Goal: Task Accomplishment & Management: Manage account settings

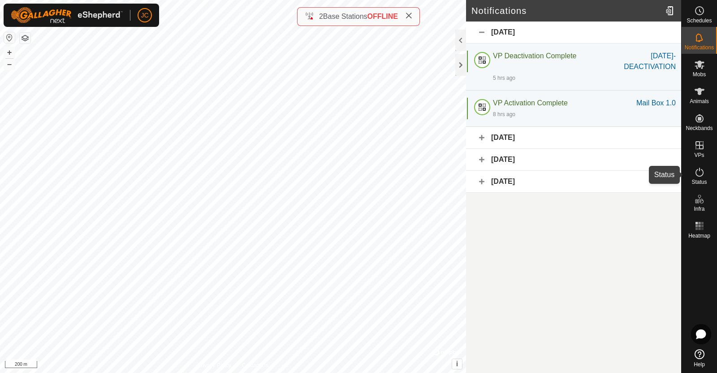
click at [697, 179] on span "Status" at bounding box center [698, 181] width 15 height 5
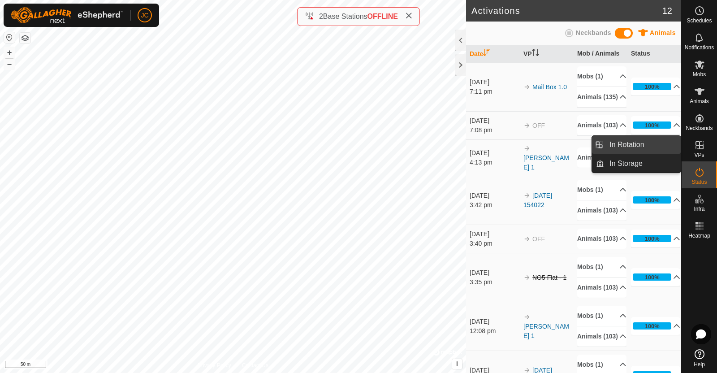
click at [667, 145] on link "In Rotation" at bounding box center [642, 145] width 77 height 18
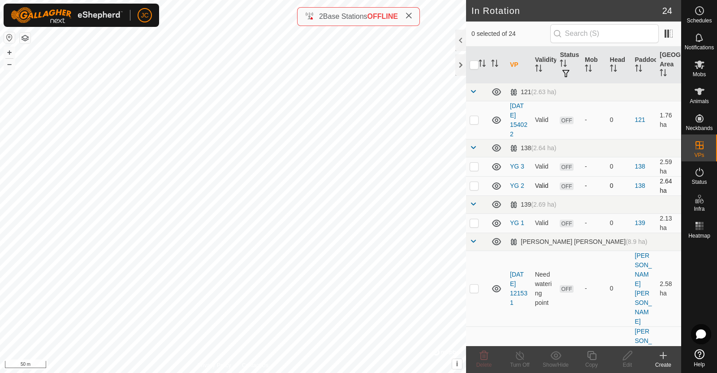
checkbox input "true"
click at [628, 361] on div "Edit" at bounding box center [627, 365] width 36 height 8
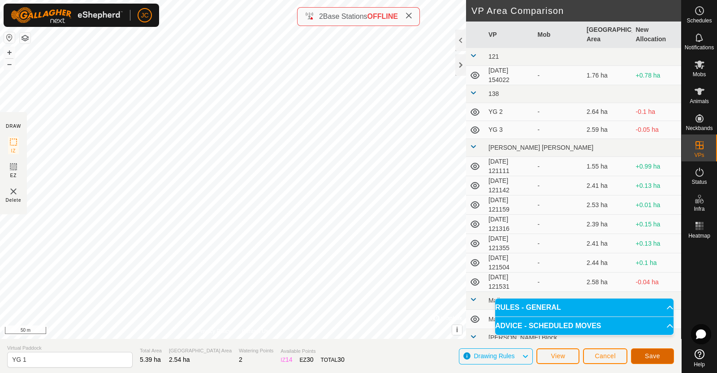
click at [644, 355] on button "Save" at bounding box center [652, 356] width 43 height 16
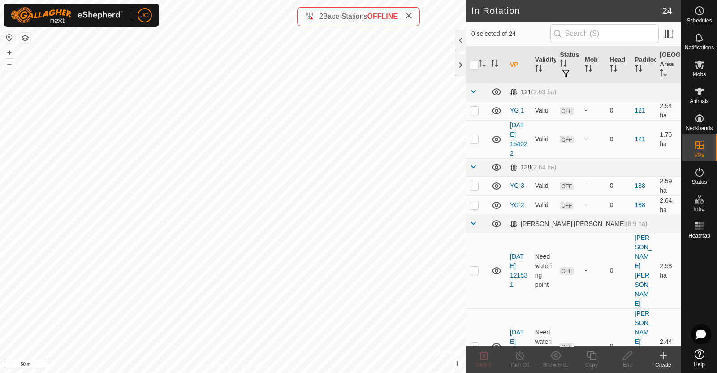
checkbox input "true"
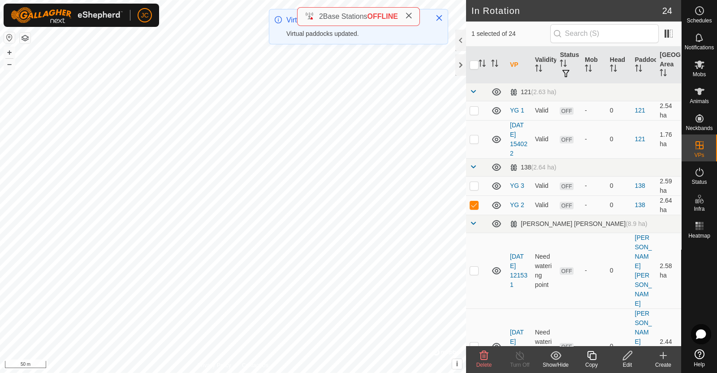
checkbox input "true"
checkbox input "false"
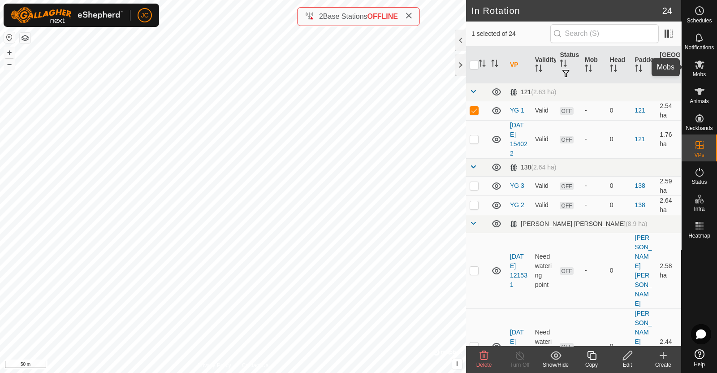
click at [706, 68] on es-mob-svg-icon at bounding box center [699, 64] width 16 height 14
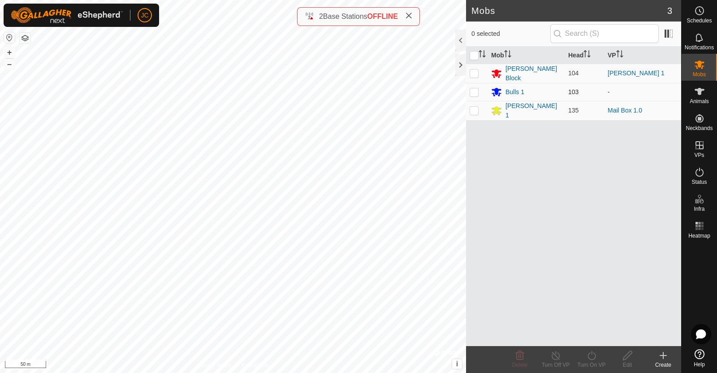
click at [477, 92] on p-checkbox at bounding box center [473, 91] width 9 height 7
checkbox input "true"
click at [591, 361] on div "Turn On VP" at bounding box center [591, 365] width 36 height 8
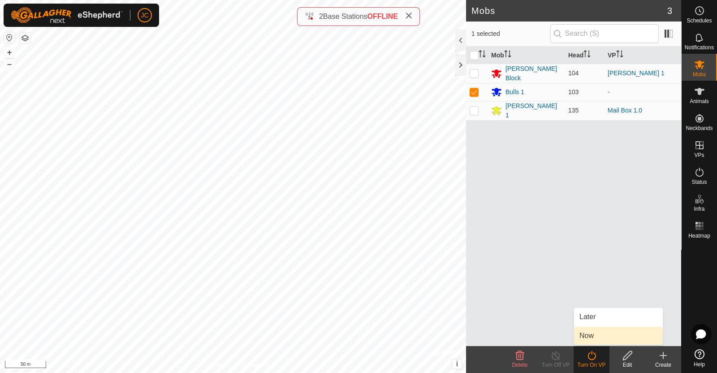
click at [590, 338] on link "Now" at bounding box center [618, 336] width 89 height 18
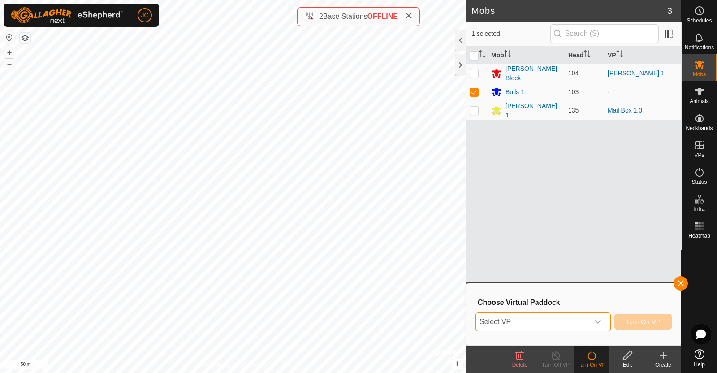
click at [585, 323] on span "Select VP" at bounding box center [532, 322] width 113 height 18
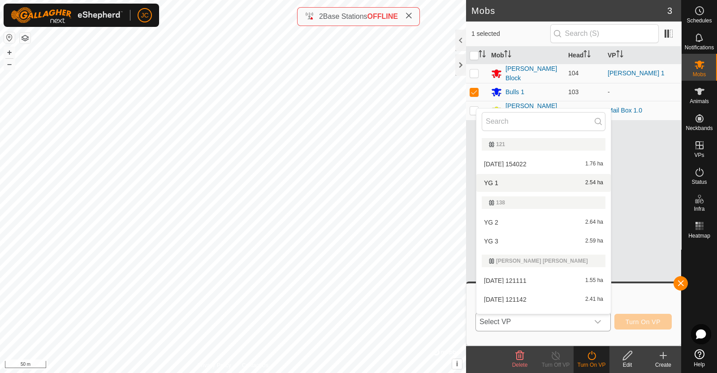
click at [537, 181] on li "YG 1 2.54 ha" at bounding box center [543, 183] width 134 height 18
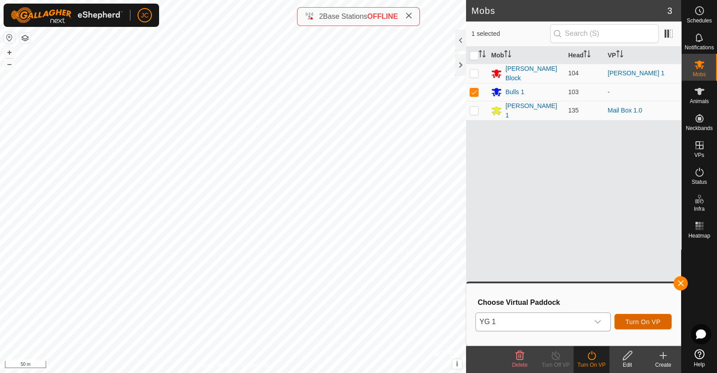
click at [636, 318] on span "Turn On VP" at bounding box center [642, 321] width 35 height 7
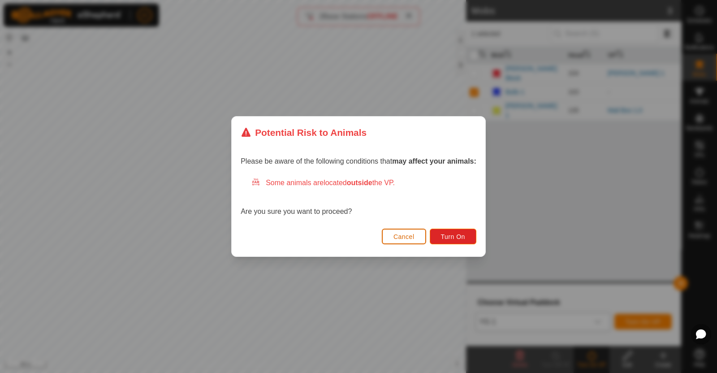
click at [403, 234] on span "Cancel" at bounding box center [403, 236] width 21 height 7
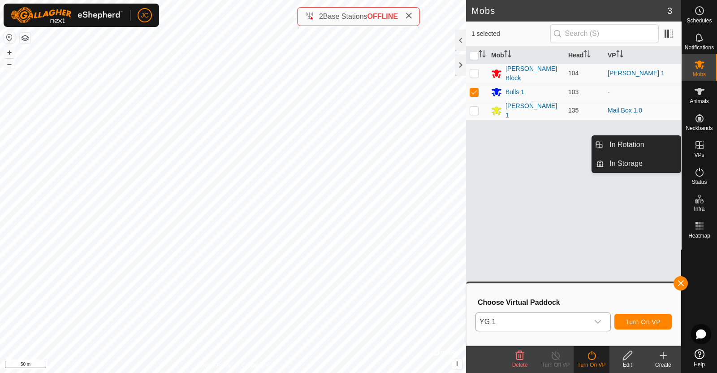
click at [698, 146] on icon at bounding box center [699, 145] width 11 height 11
click at [652, 144] on link "In Rotation" at bounding box center [642, 145] width 77 height 18
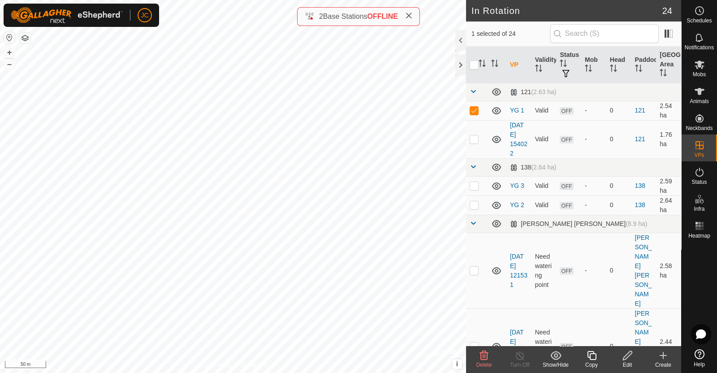
checkbox input "false"
checkbox input "true"
checkbox input "false"
click at [627, 362] on div "Edit" at bounding box center [627, 365] width 36 height 8
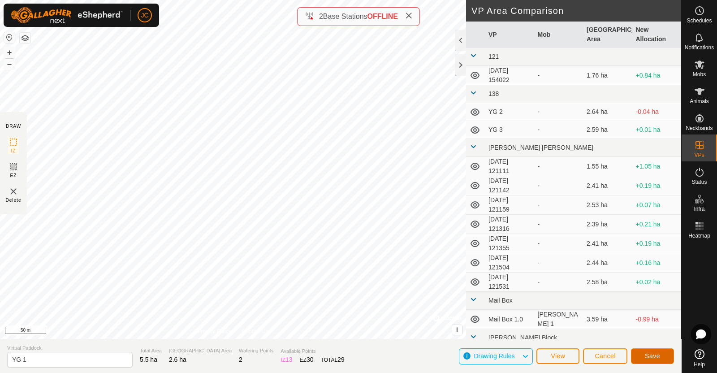
click at [650, 352] on span "Save" at bounding box center [652, 355] width 15 height 7
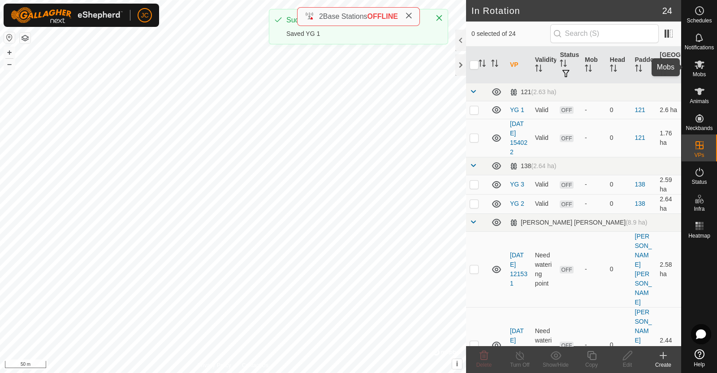
click at [697, 59] on icon at bounding box center [699, 64] width 11 height 11
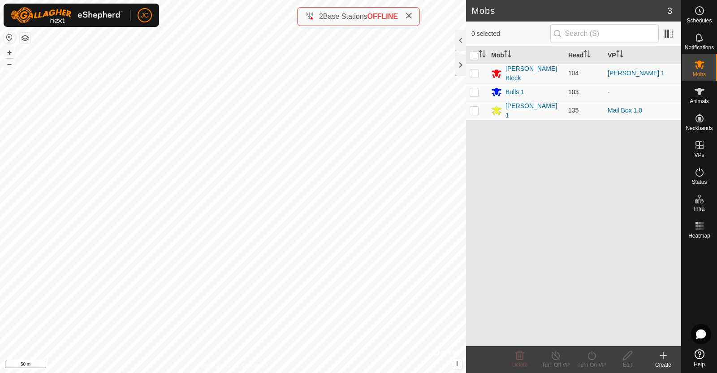
click at [473, 88] on p-checkbox at bounding box center [473, 91] width 9 height 7
checkbox input "true"
click at [587, 356] on icon at bounding box center [591, 355] width 11 height 11
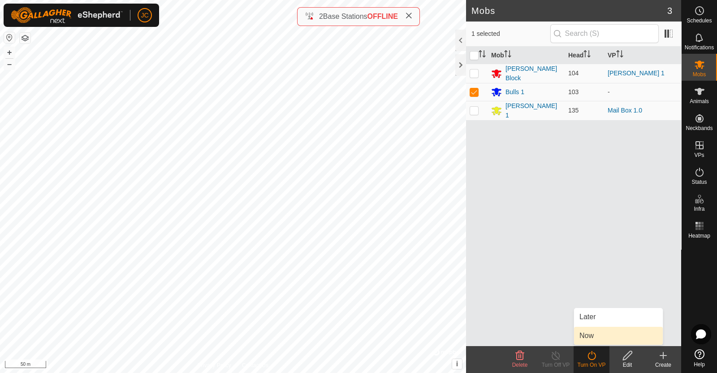
click at [585, 339] on link "Now" at bounding box center [618, 336] width 89 height 18
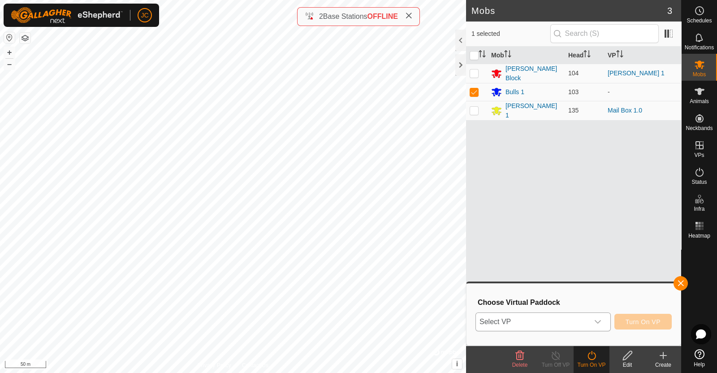
click at [572, 322] on span "Select VP" at bounding box center [532, 322] width 113 height 18
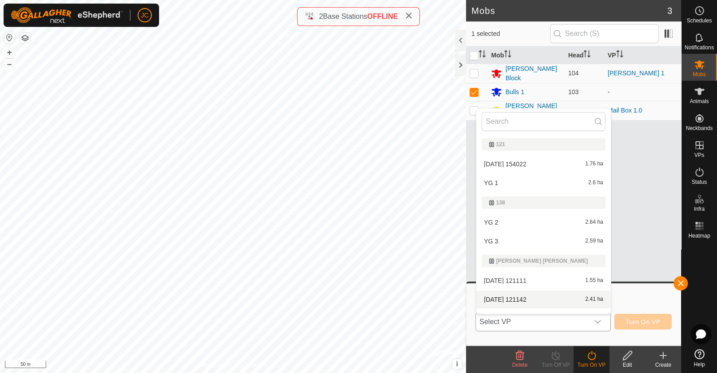
scroll to position [13, 0]
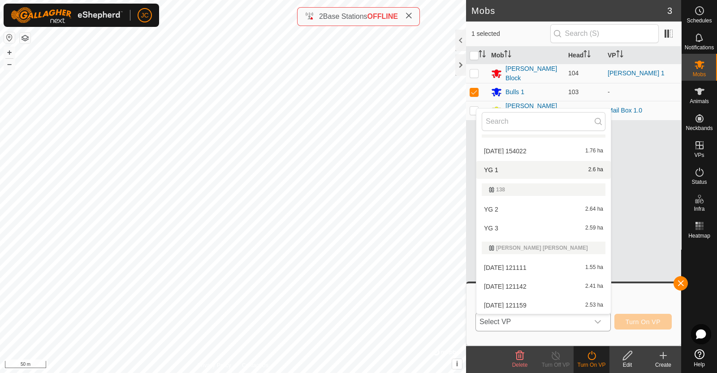
click at [529, 169] on li "YG 1 2.6 ha" at bounding box center [543, 170] width 134 height 18
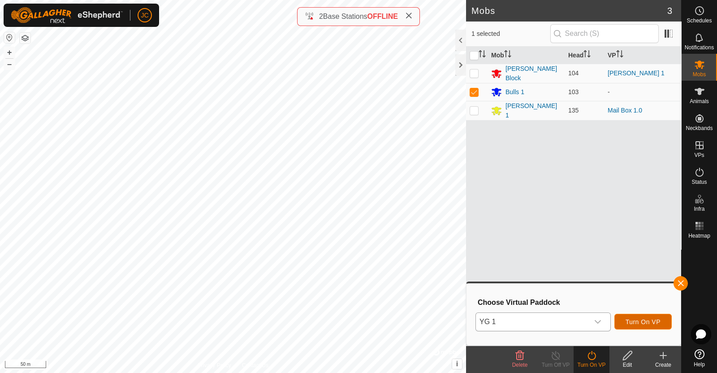
click at [650, 317] on button "Turn On VP" at bounding box center [642, 322] width 57 height 16
